Goal: Information Seeking & Learning: Learn about a topic

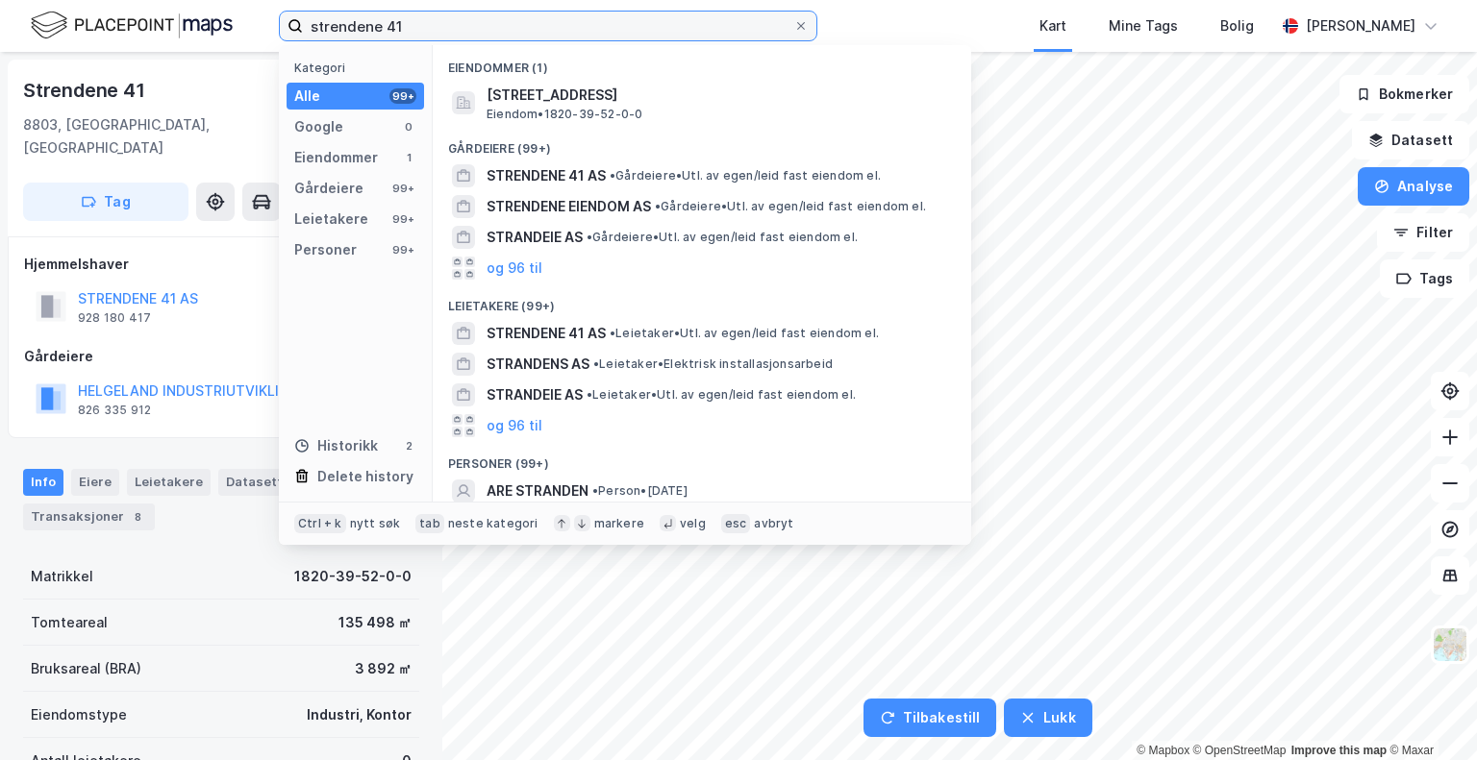
drag, startPoint x: 511, startPoint y: 26, endPoint x: 429, endPoint y: 11, distance: 84.1
click at [258, 30] on div "strendene 41 Kategori Alle 99+ Google 0 Eiendommer 1 Gårdeiere 99+ Leietakere 9…" at bounding box center [738, 26] width 1477 height 52
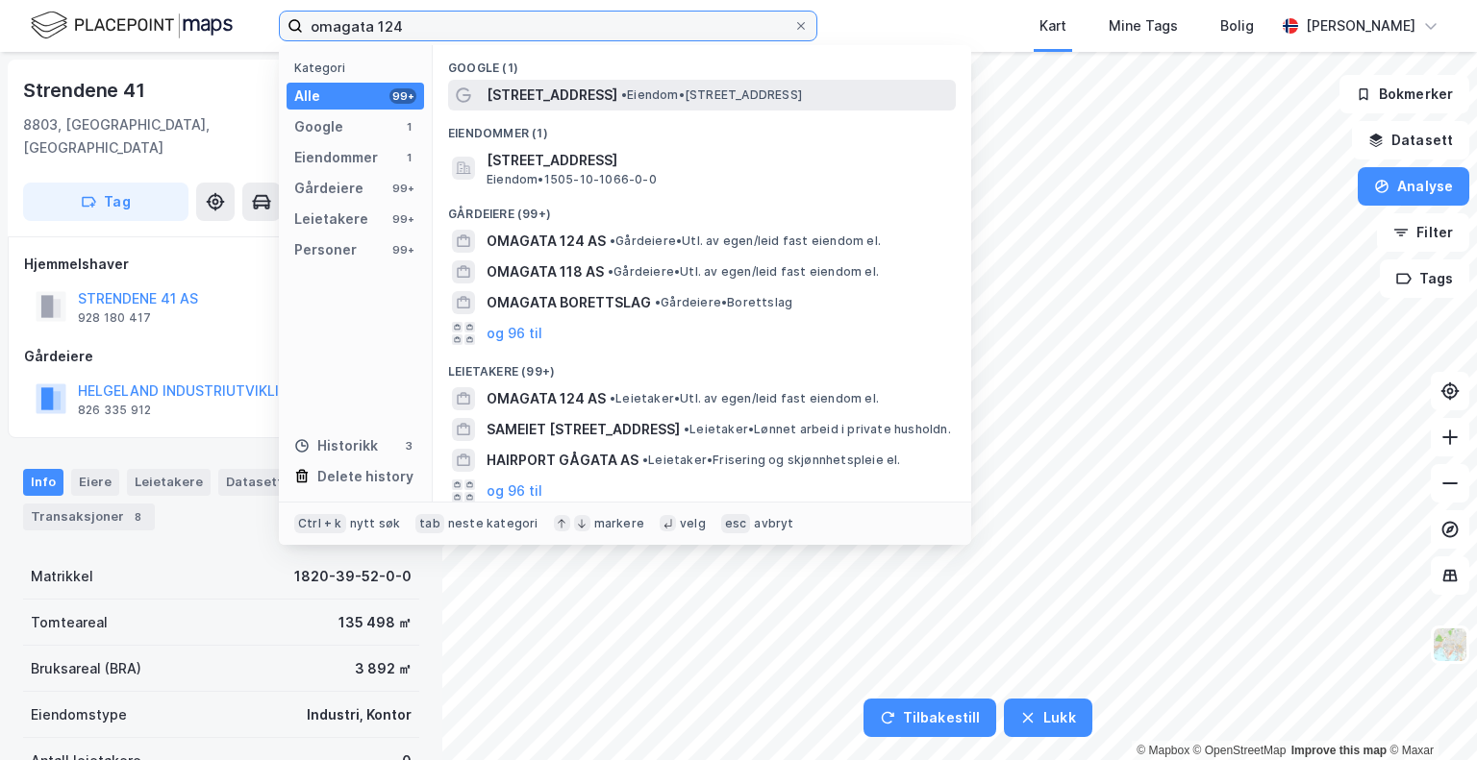
type input "omagata 124"
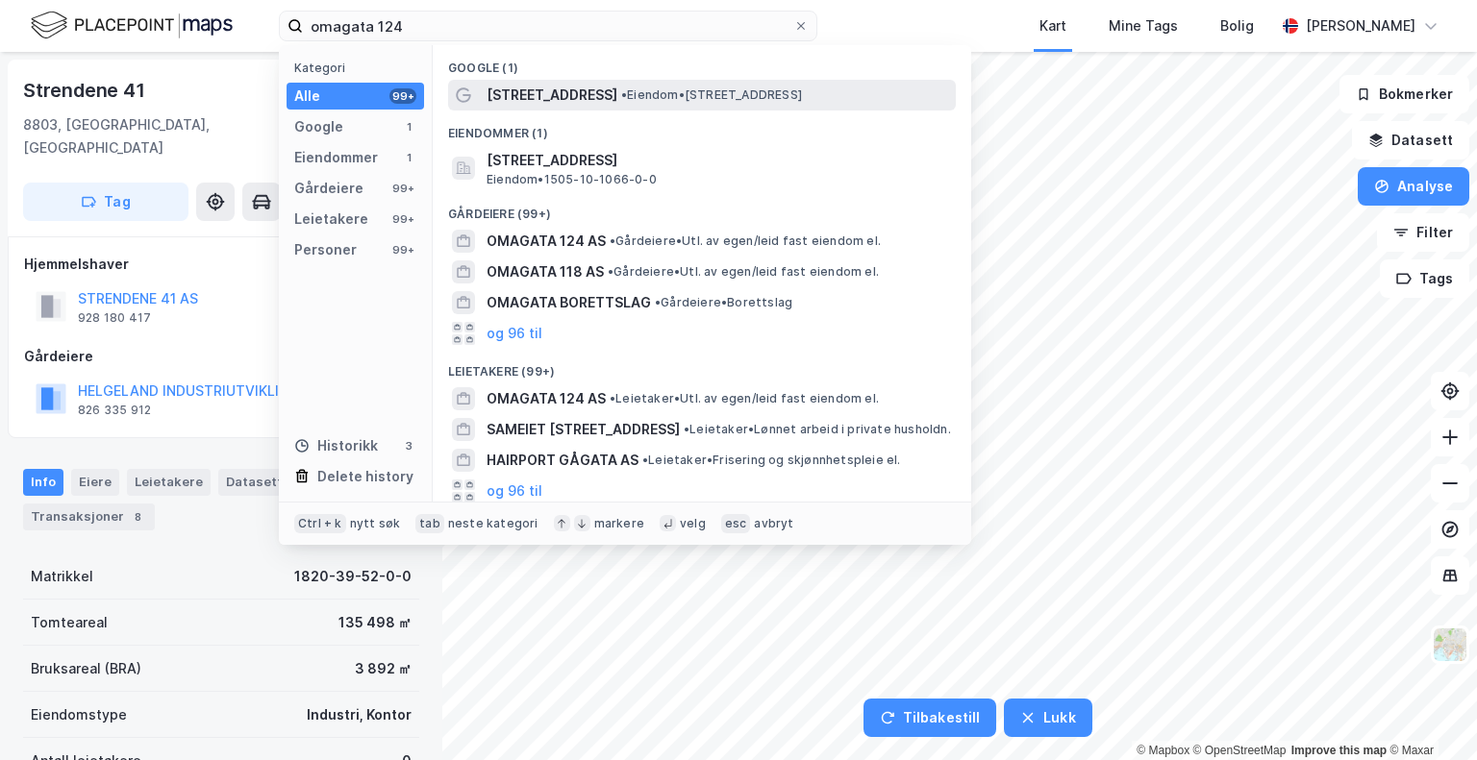
click at [621, 100] on span "•" at bounding box center [624, 94] width 6 height 14
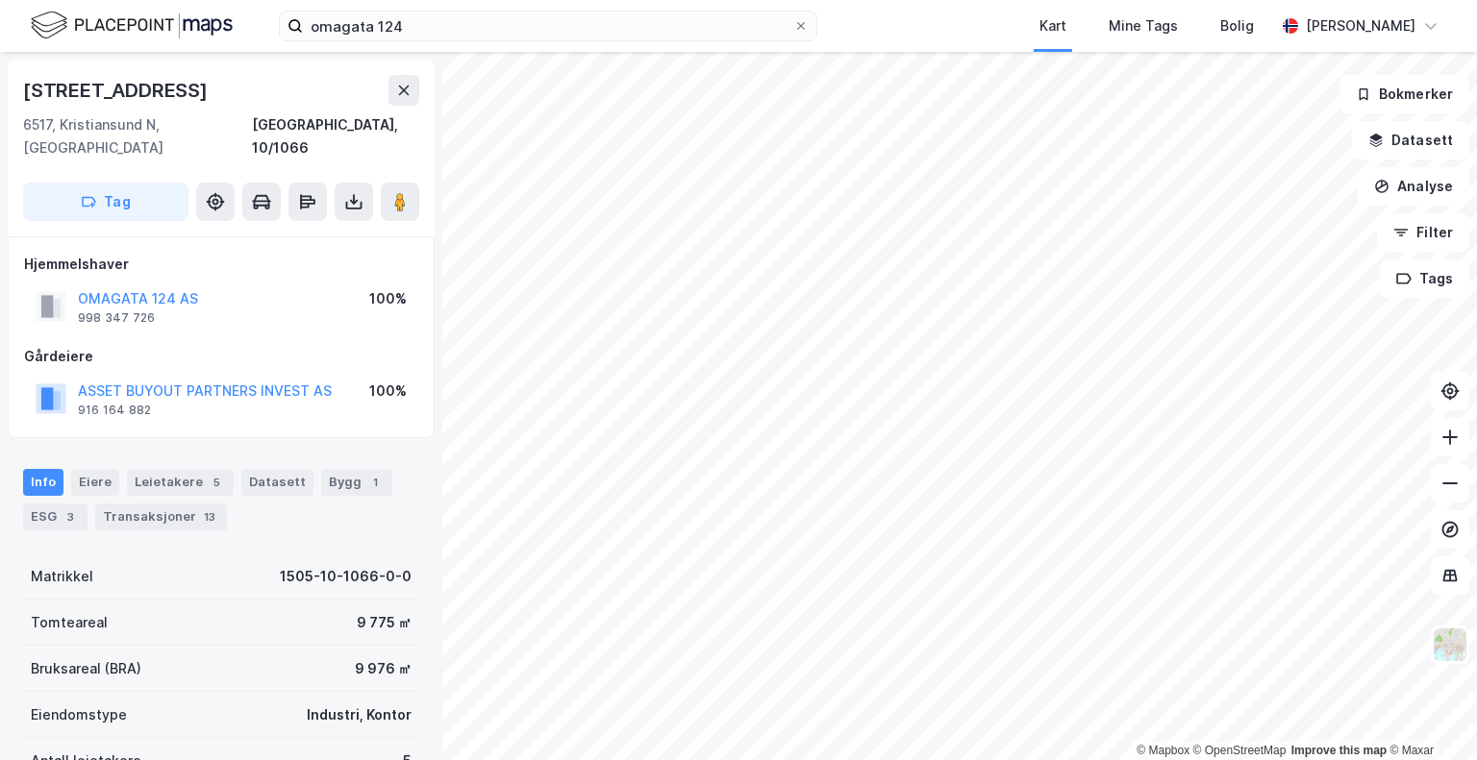
click at [391, 427] on div "© Mapbox © OpenStreetMap Improve this map © [GEOGRAPHIC_DATA][STREET_ADDRESS], …" at bounding box center [738, 406] width 1477 height 708
